Goal: Download file/media

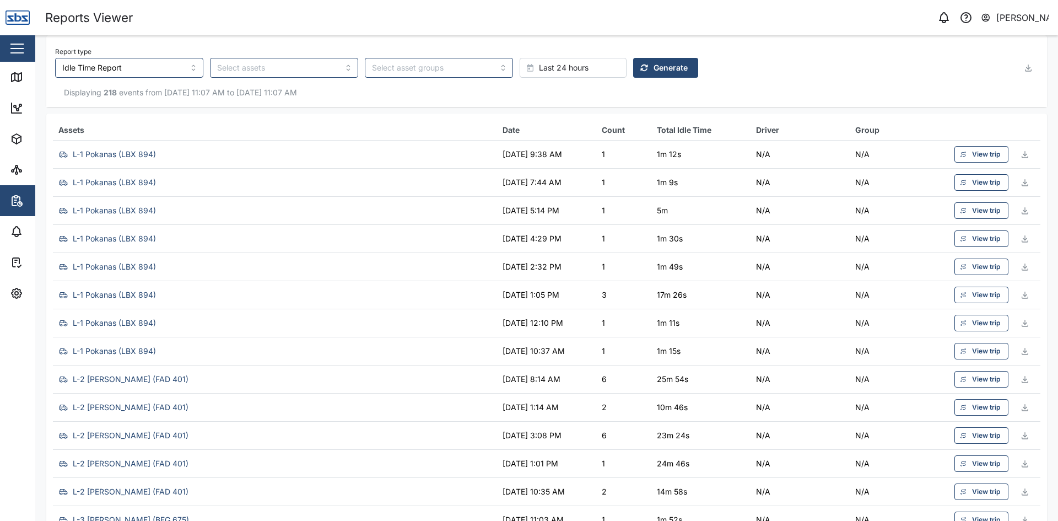
click at [1024, 66] on icon "button" at bounding box center [1028, 67] width 9 height 9
click at [967, 143] on span "Download as XLS" at bounding box center [977, 142] width 67 height 19
click at [18, 48] on div "button" at bounding box center [16, 48] width 13 height 1
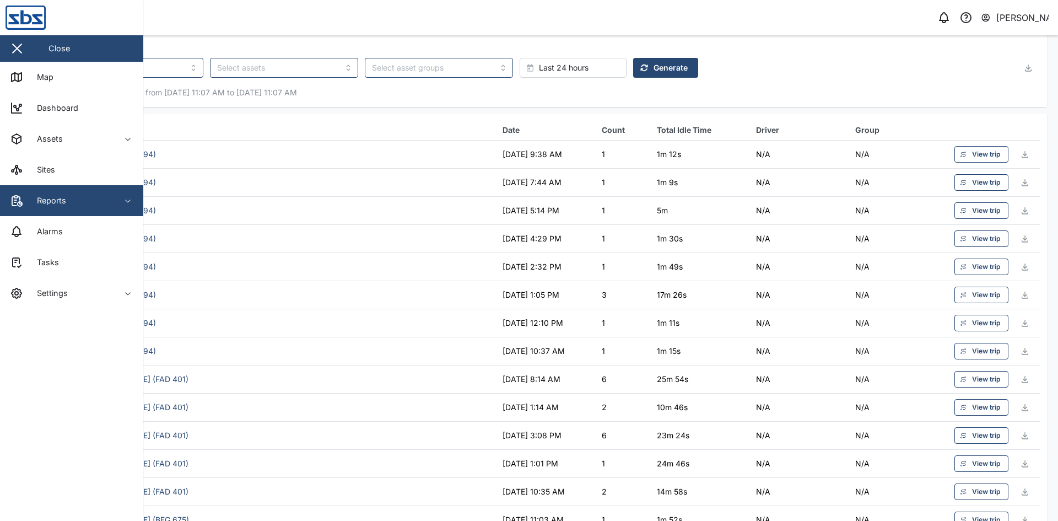
click at [16, 77] on icon at bounding box center [16, 77] width 13 height 13
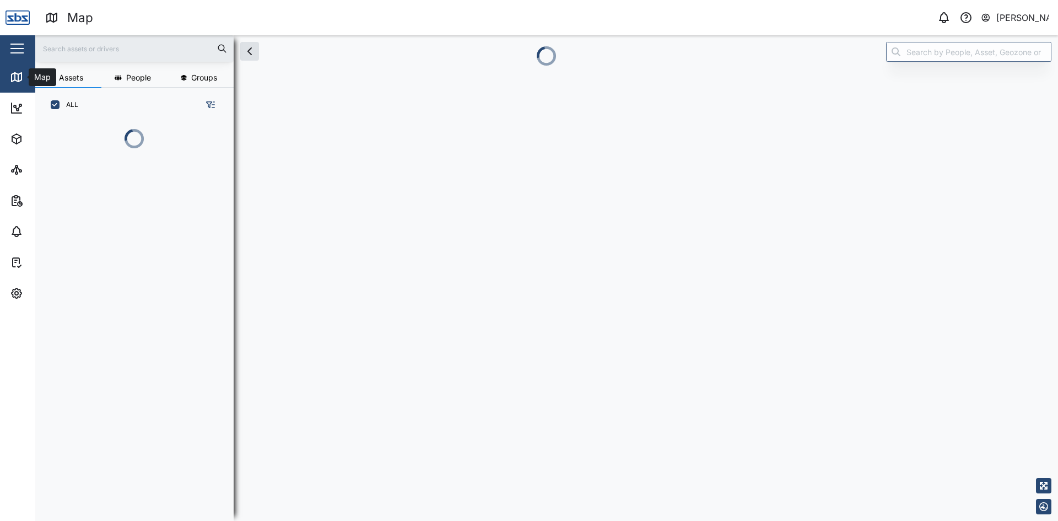
scroll to position [338, 172]
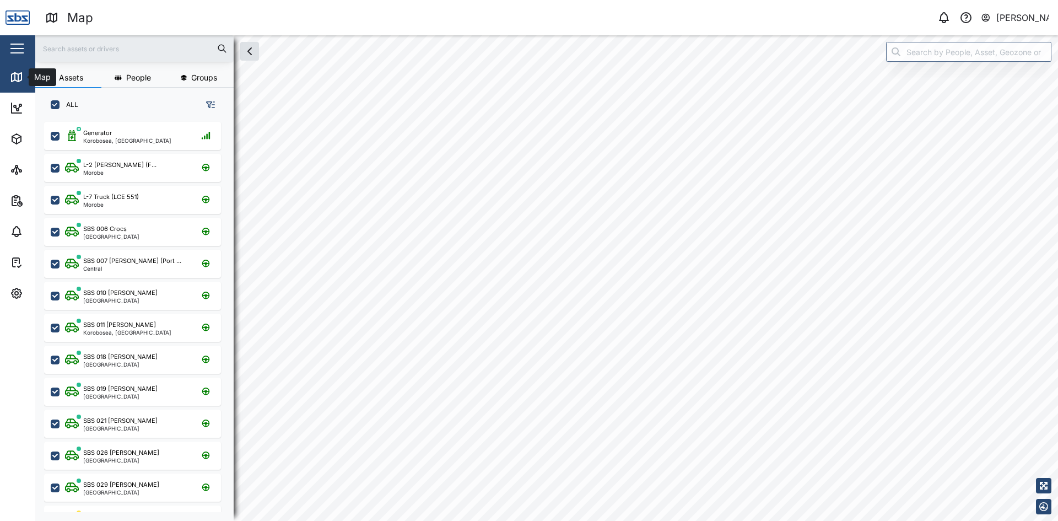
scroll to position [386, 172]
